Goal: Task Accomplishment & Management: Manage account settings

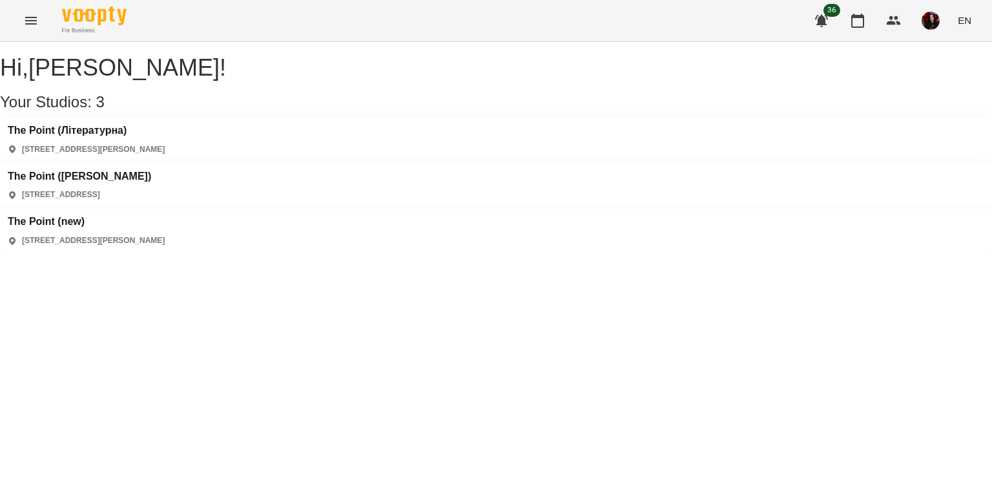
click at [151, 171] on div "The Point ([PERSON_NAME]) [STREET_ADDRESS]" at bounding box center [79, 186] width 143 height 30
click at [151, 171] on h3 "The Point ([PERSON_NAME])" at bounding box center [79, 177] width 143 height 12
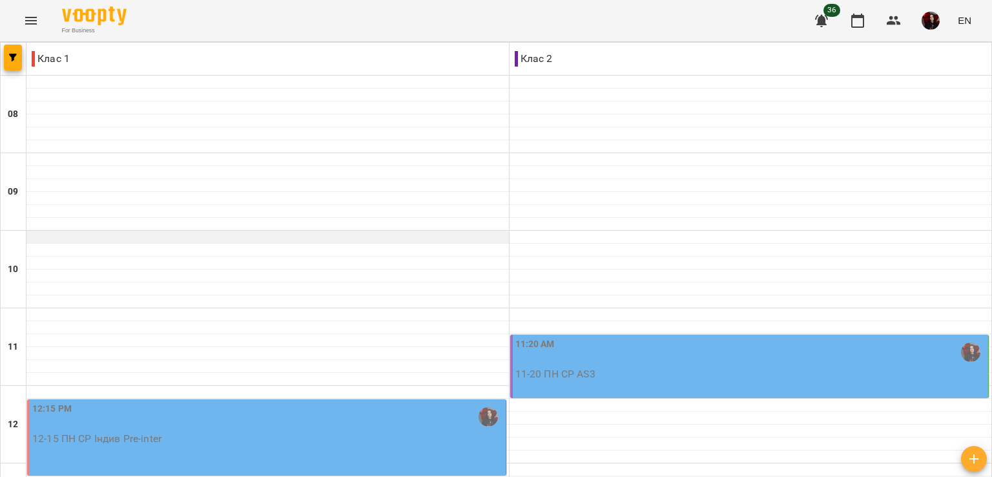
scroll to position [189, 0]
click at [716, 337] on div "11:20 AM 11-20 ПН СР AS3" at bounding box center [750, 358] width 471 height 43
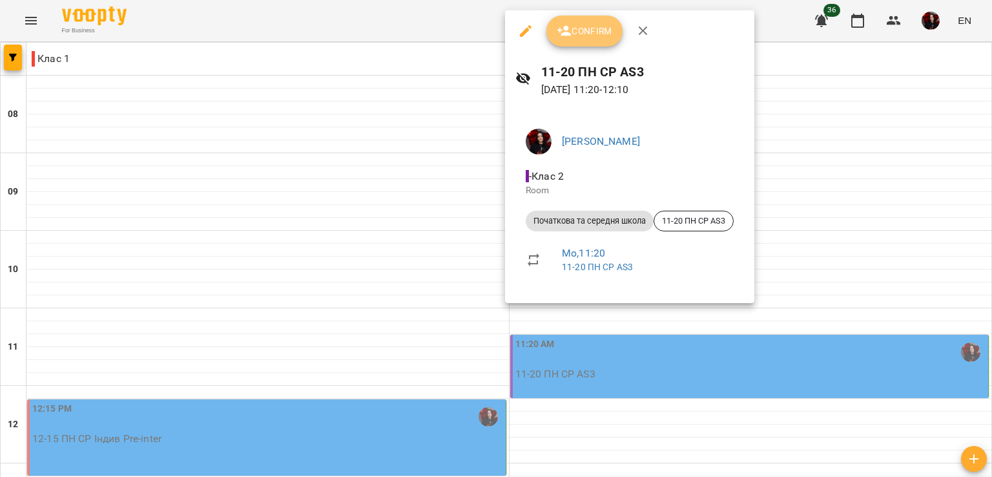
click at [589, 21] on button "Confirm" at bounding box center [584, 31] width 76 height 31
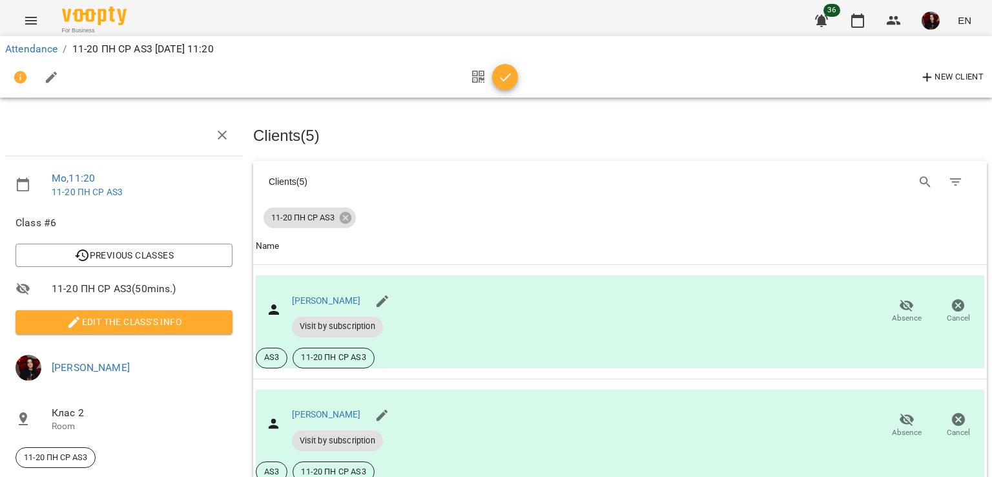
click at [520, 76] on div "New Client" at bounding box center [496, 77] width 982 height 31
click at [516, 75] on span "button" at bounding box center [505, 78] width 26 height 16
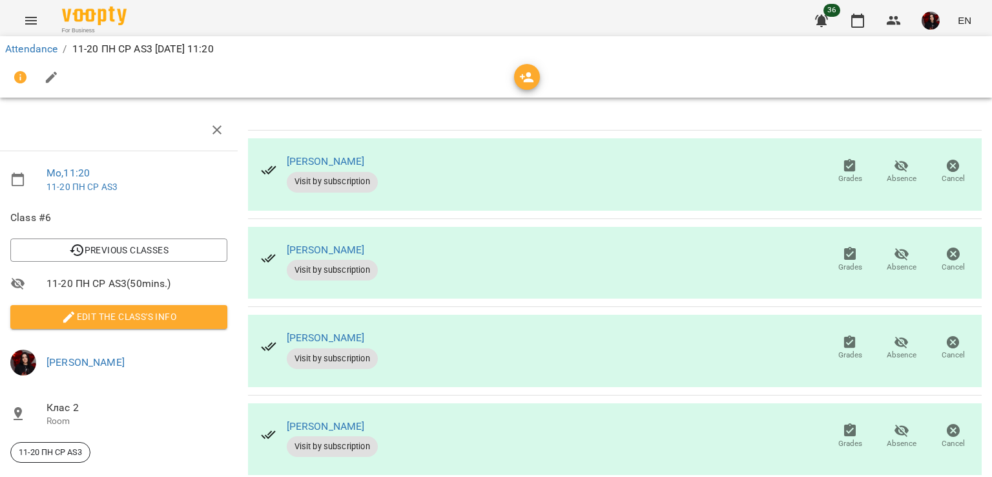
scroll to position [0, 5]
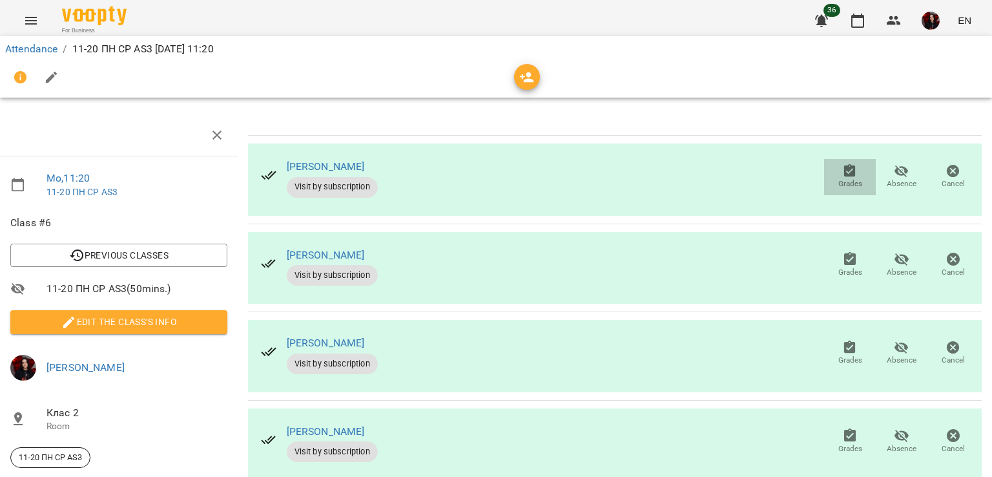
click at [842, 163] on icon "button" at bounding box center [850, 171] width 16 height 16
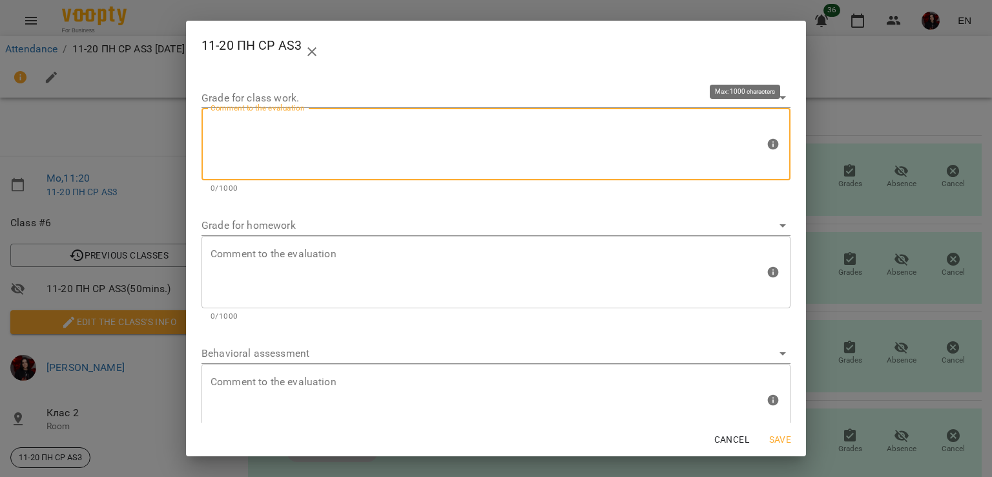
click at [434, 140] on textarea at bounding box center [488, 144] width 554 height 48
type textarea "*"
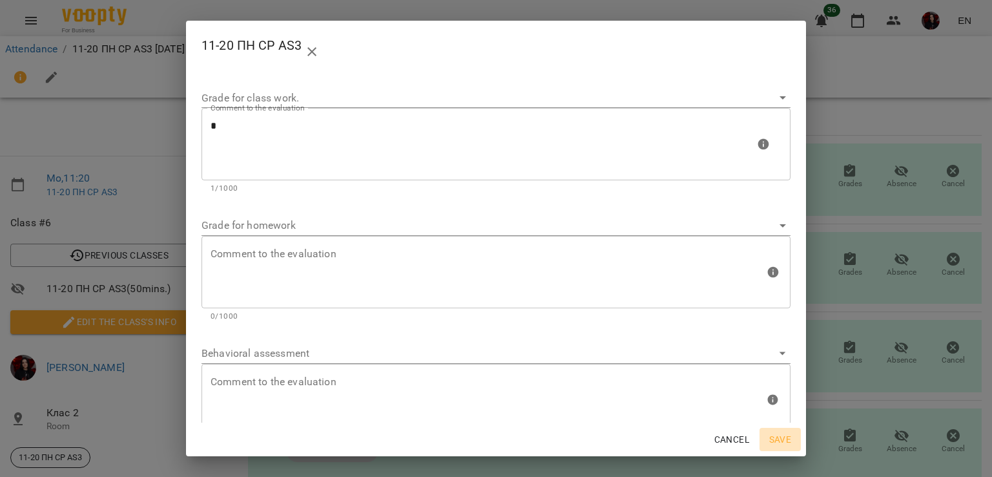
click at [770, 444] on span "Save" at bounding box center [780, 439] width 31 height 16
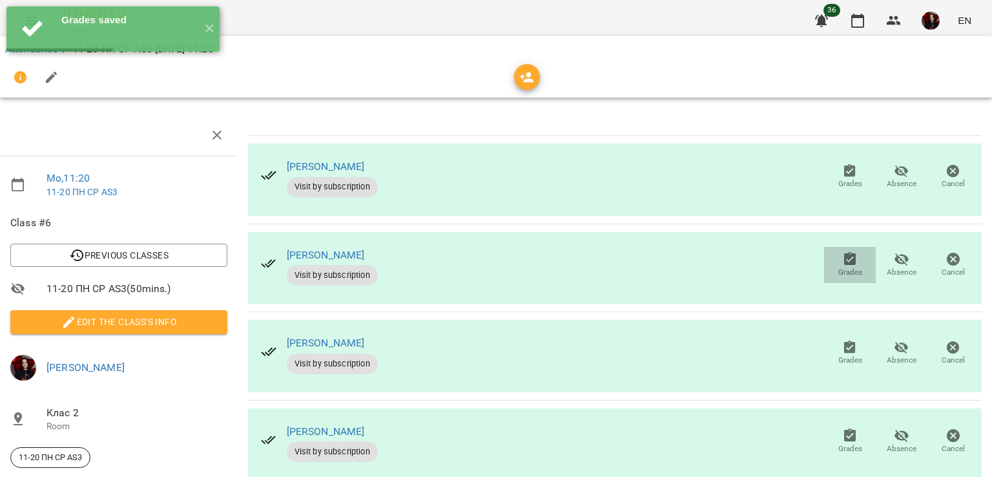
click at [838, 273] on span "Grades" at bounding box center [850, 272] width 24 height 11
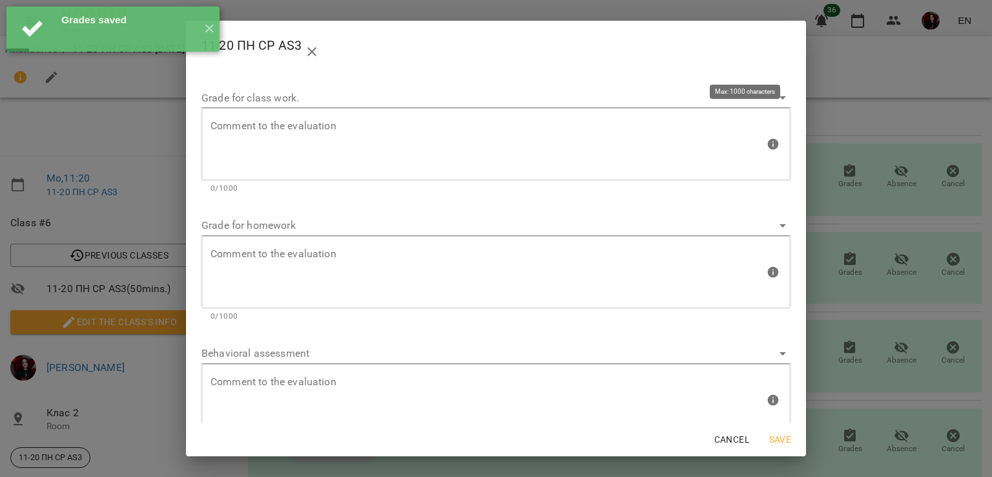
click at [351, 172] on div "Comment to the evaluation" at bounding box center [496, 144] width 589 height 72
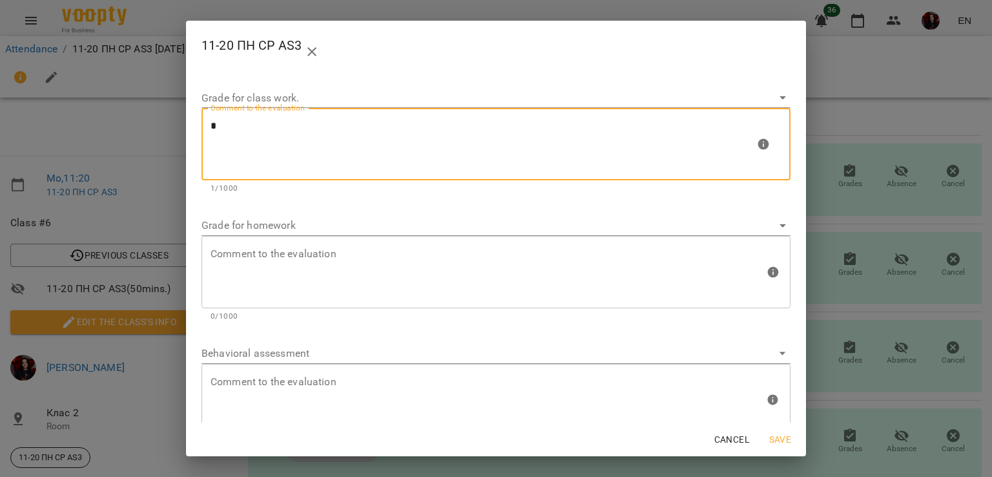
type textarea "*"
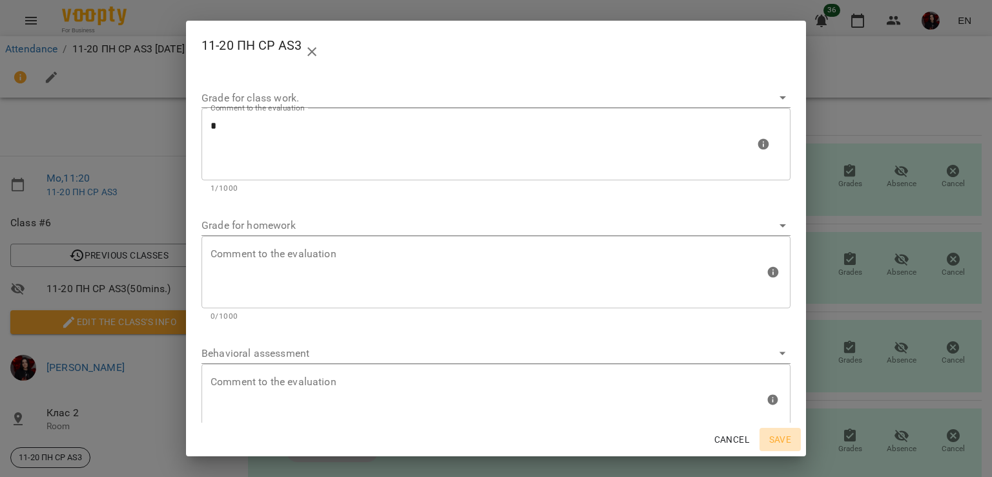
click at [778, 442] on span "Save" at bounding box center [780, 439] width 31 height 16
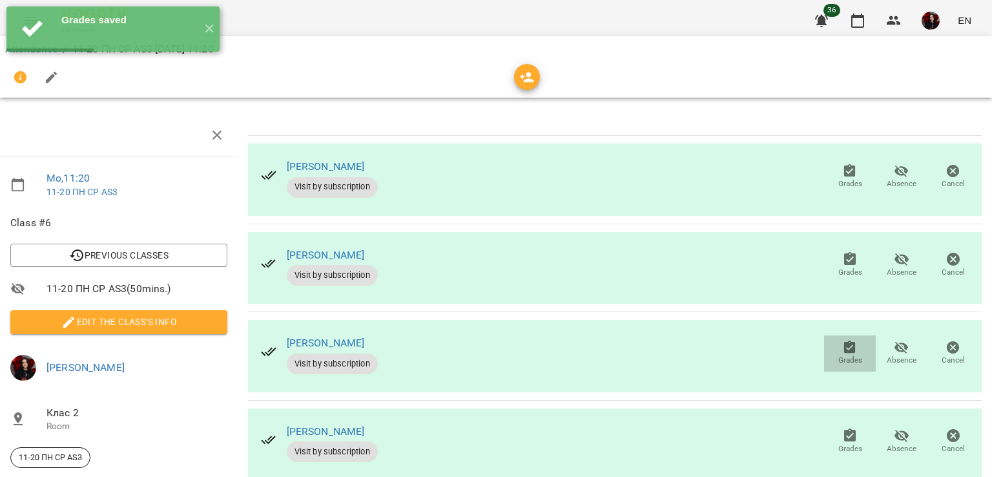
click at [847, 351] on icon "button" at bounding box center [850, 348] width 16 height 16
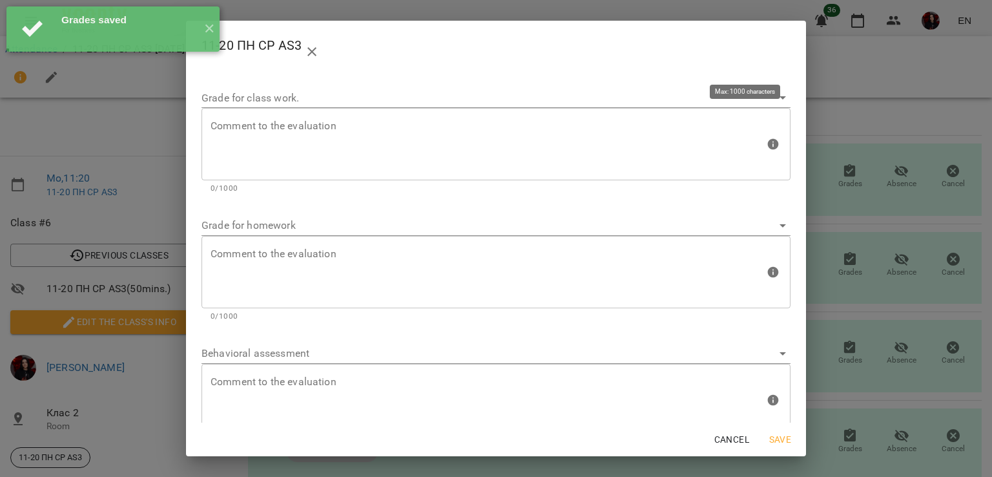
click at [343, 173] on div "Comment to the evaluation" at bounding box center [496, 144] width 589 height 72
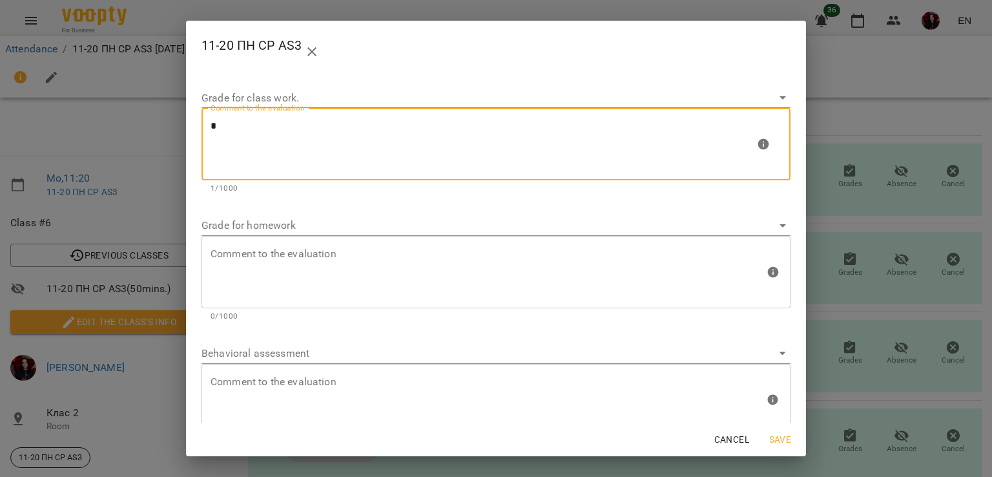
type textarea "*"
click at [772, 439] on span "Save" at bounding box center [780, 439] width 31 height 16
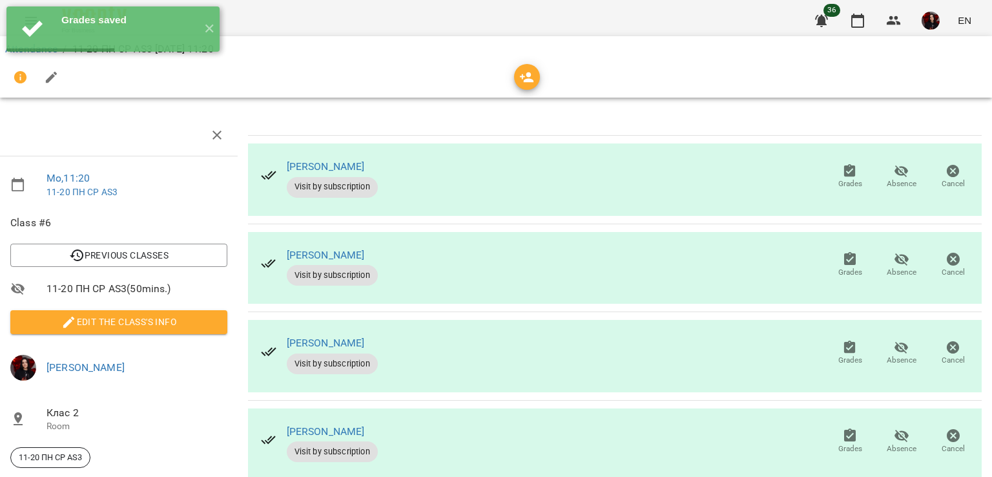
scroll to position [119, 5]
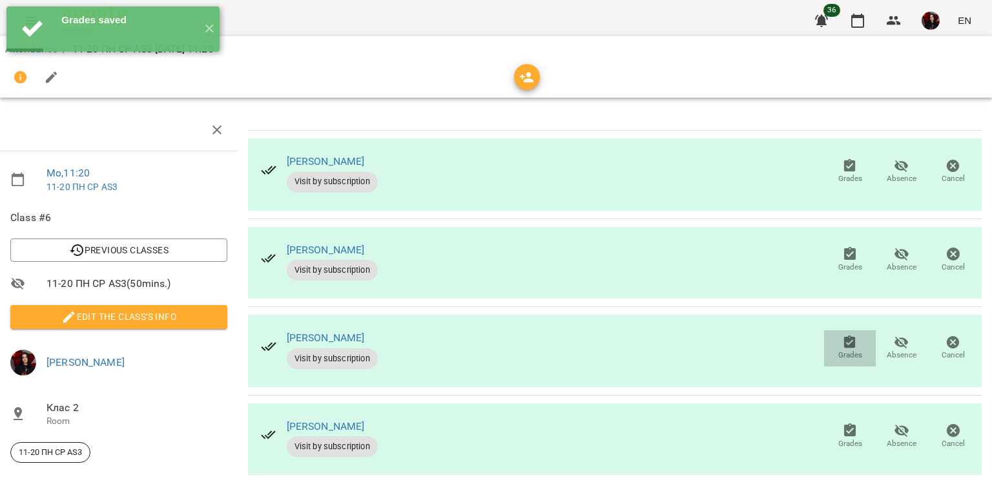
click at [844, 335] on icon "button" at bounding box center [850, 341] width 12 height 13
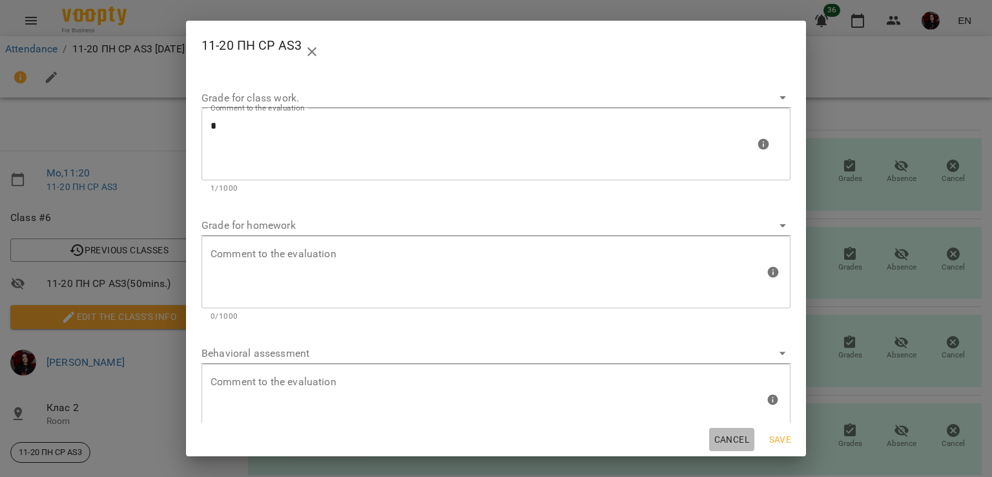
click at [722, 437] on span "Cancel" at bounding box center [731, 439] width 35 height 16
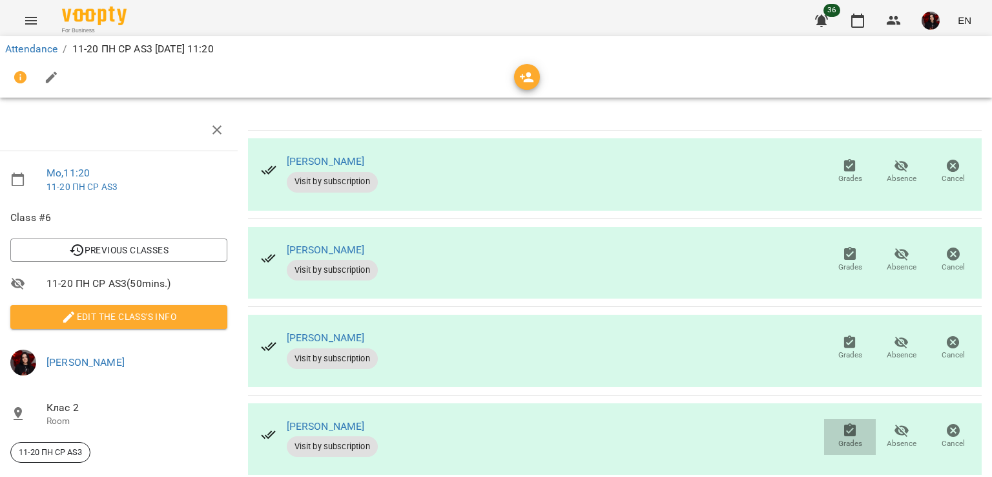
click at [832, 422] on span "Grades" at bounding box center [850, 435] width 36 height 26
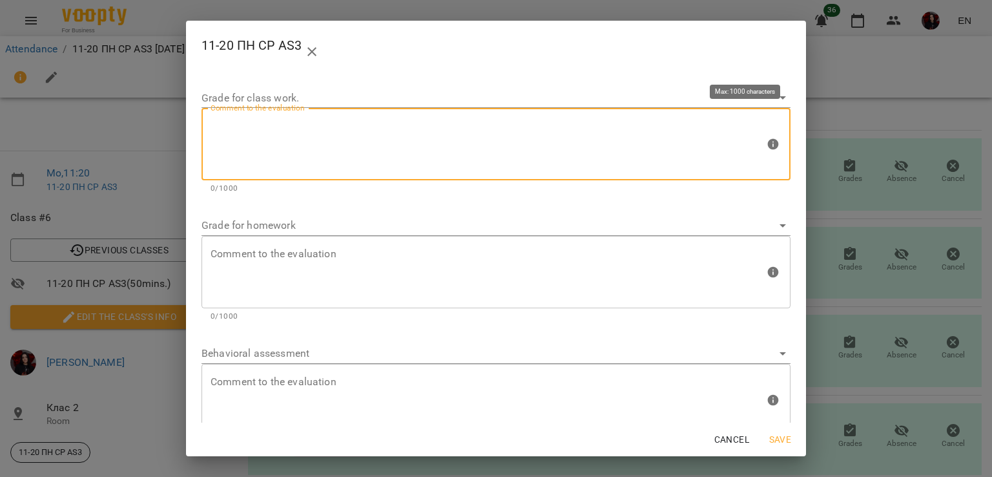
click at [493, 127] on textarea at bounding box center [488, 144] width 554 height 48
type textarea "*"
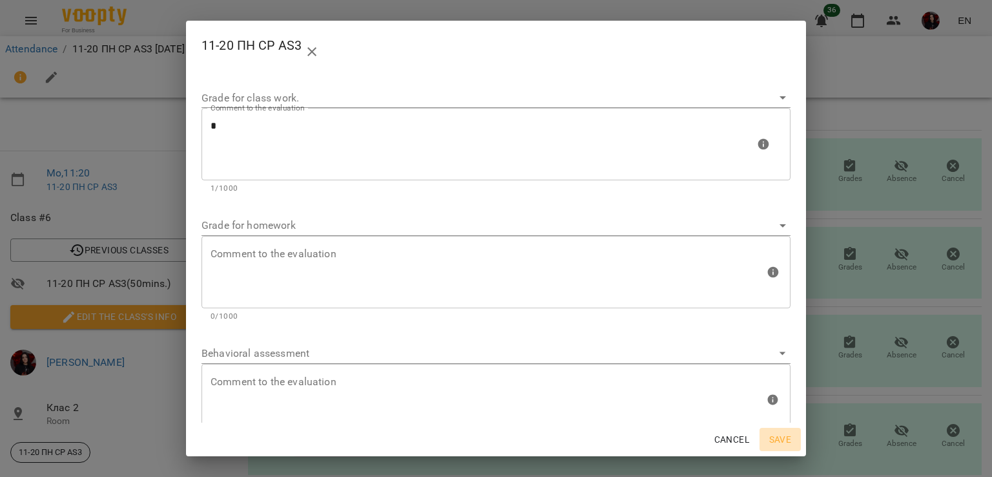
click at [776, 441] on span "Save" at bounding box center [780, 439] width 31 height 16
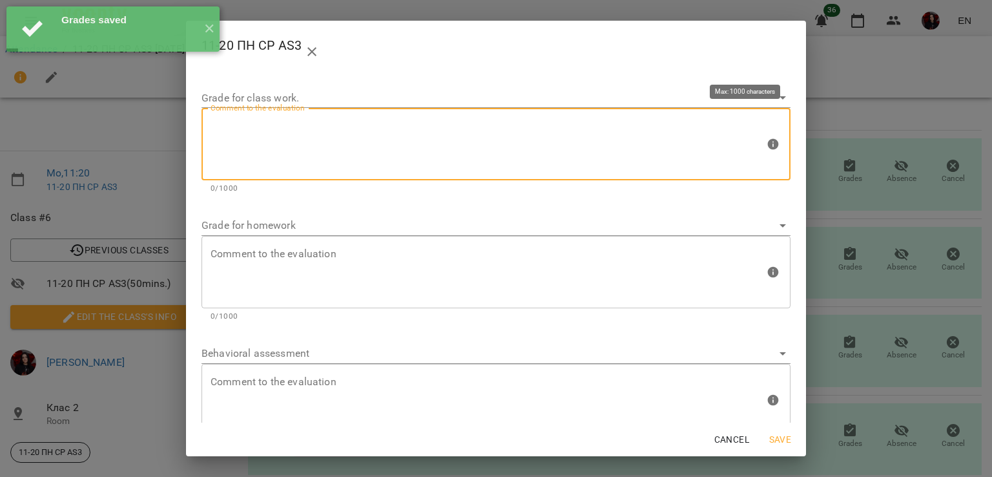
click at [455, 150] on textarea at bounding box center [488, 144] width 554 height 48
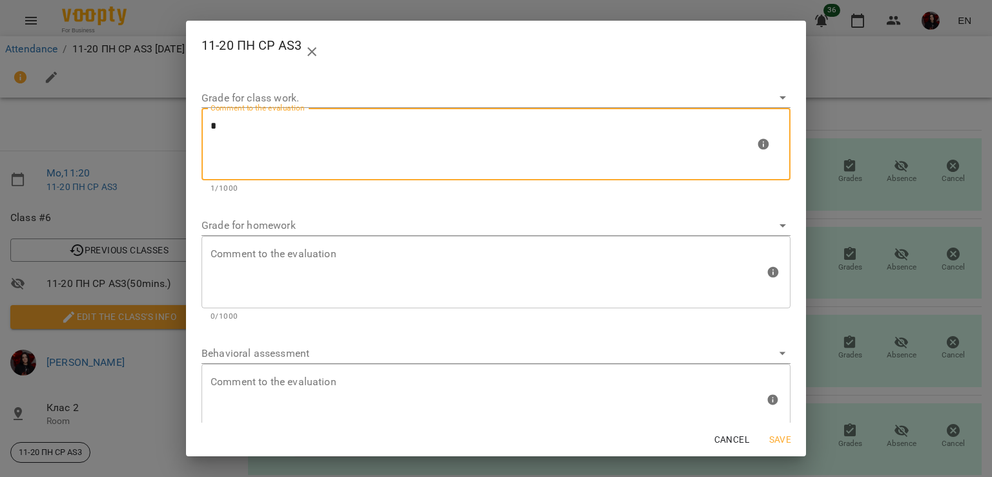
type textarea "*"
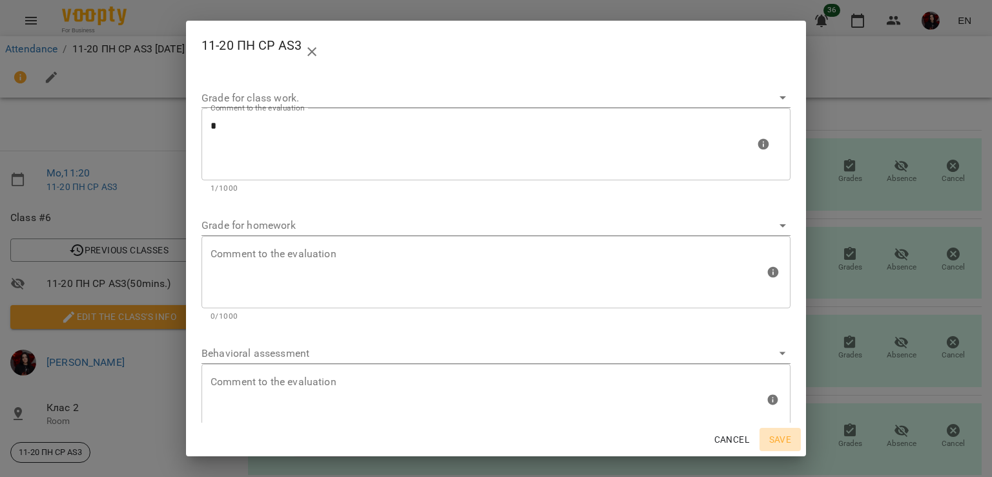
click at [778, 442] on span "Save" at bounding box center [780, 439] width 31 height 16
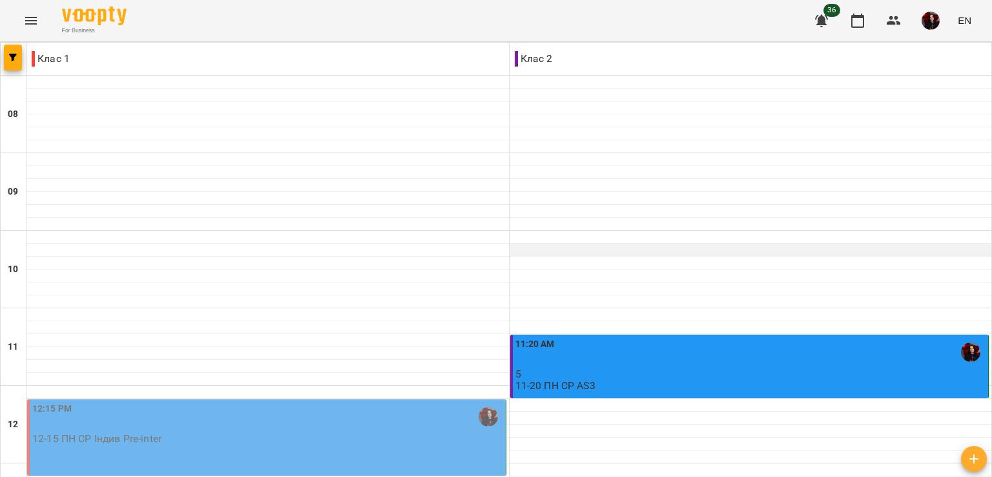
scroll to position [160, 0]
click at [484, 399] on div "12:15 PM 12-15 ПН СР Індив Pre-inter" at bounding box center [266, 437] width 479 height 76
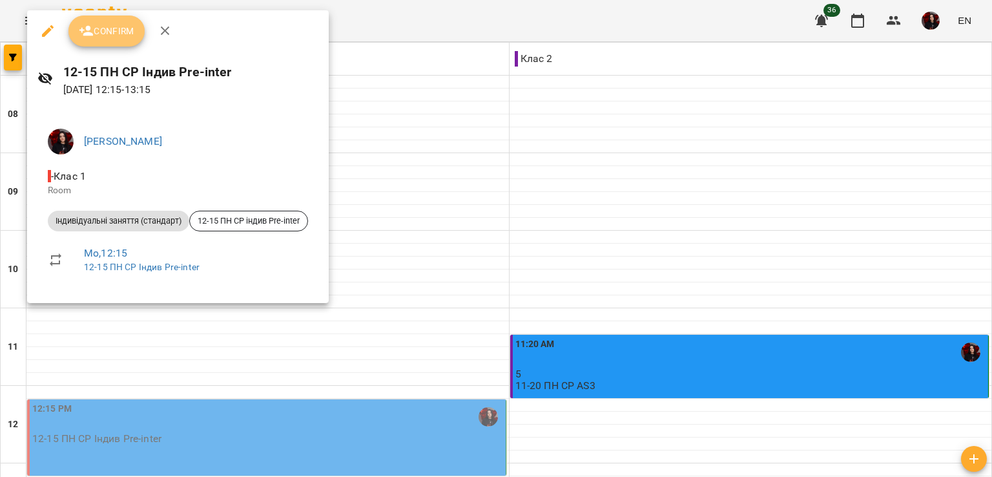
click at [99, 34] on span "Confirm" at bounding box center [107, 31] width 56 height 16
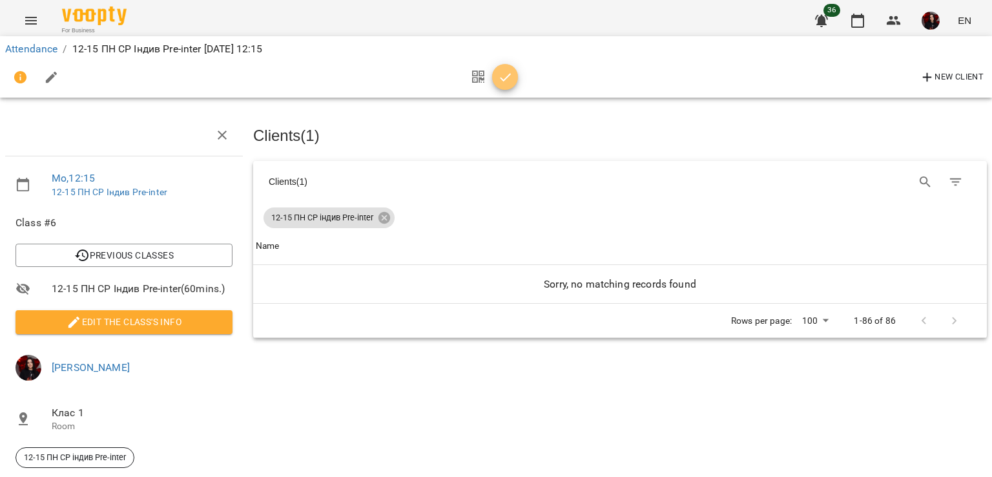
click at [512, 79] on icon "button" at bounding box center [506, 78] width 16 height 16
